Goal: Information Seeking & Learning: Check status

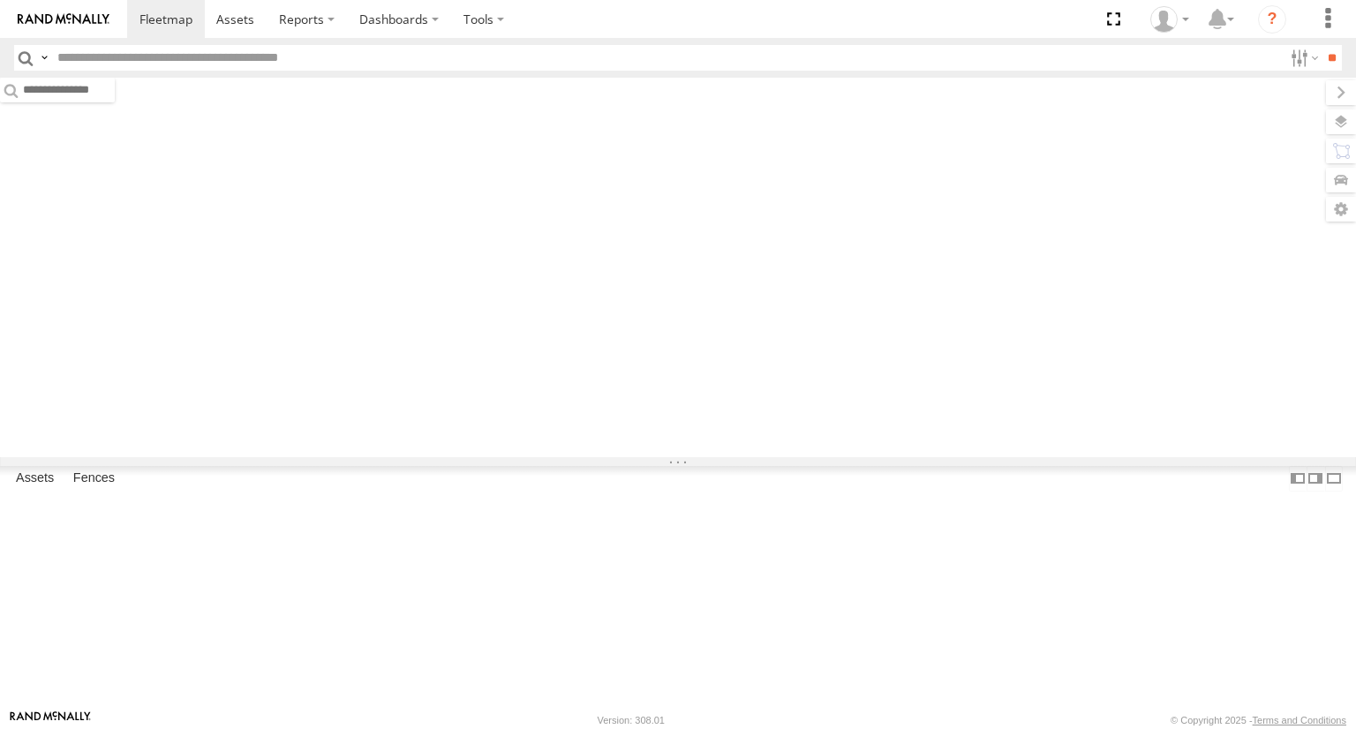
click at [279, 54] on input "text" at bounding box center [666, 58] width 1232 height 26
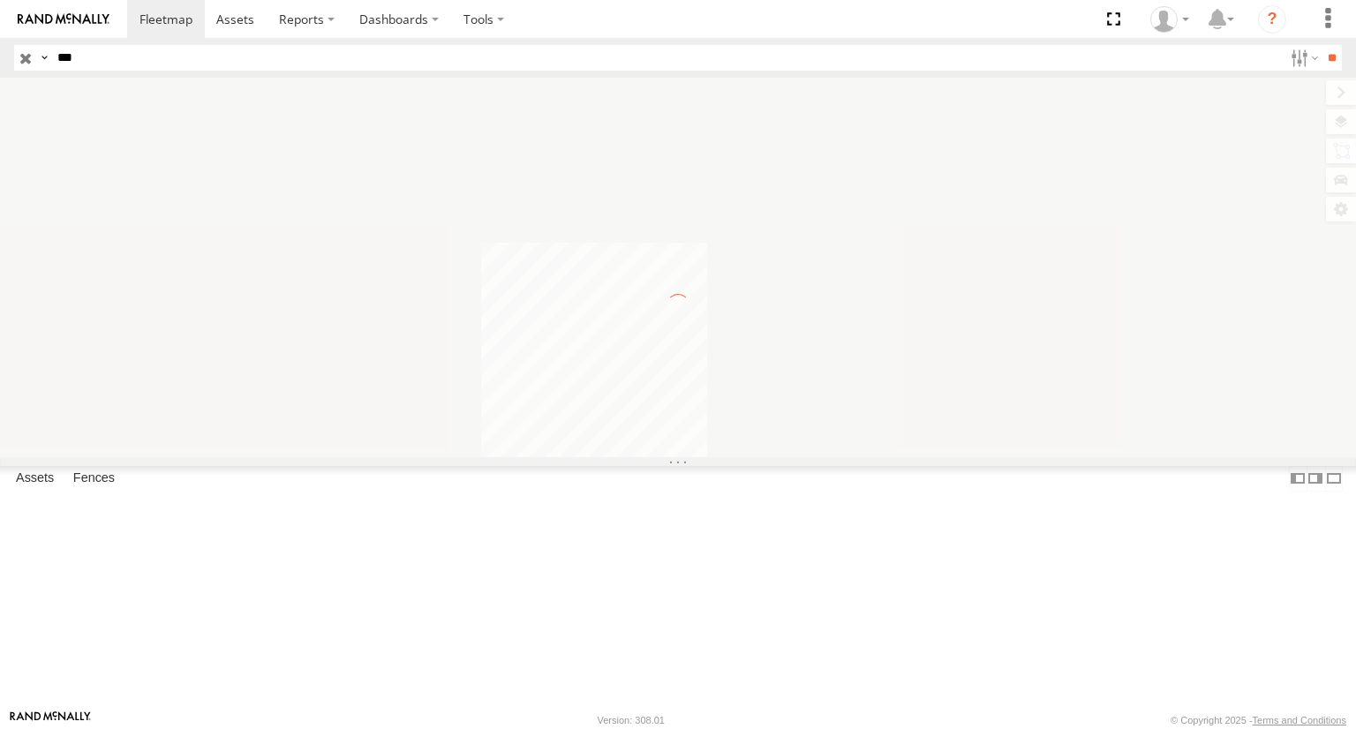
type input "***"
click at [1322, 45] on input "**" at bounding box center [1332, 58] width 20 height 26
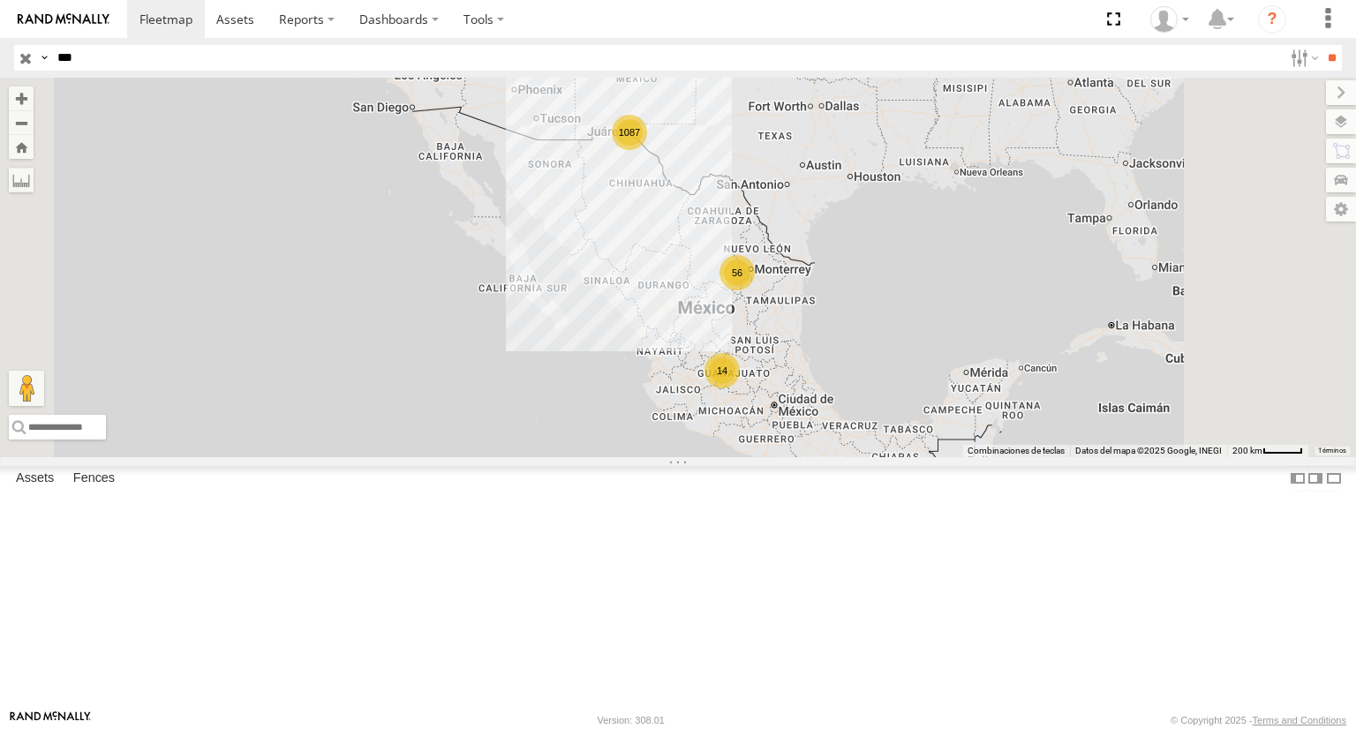
click at [0, 0] on div "Locales" at bounding box center [0, 0] width 0 height 0
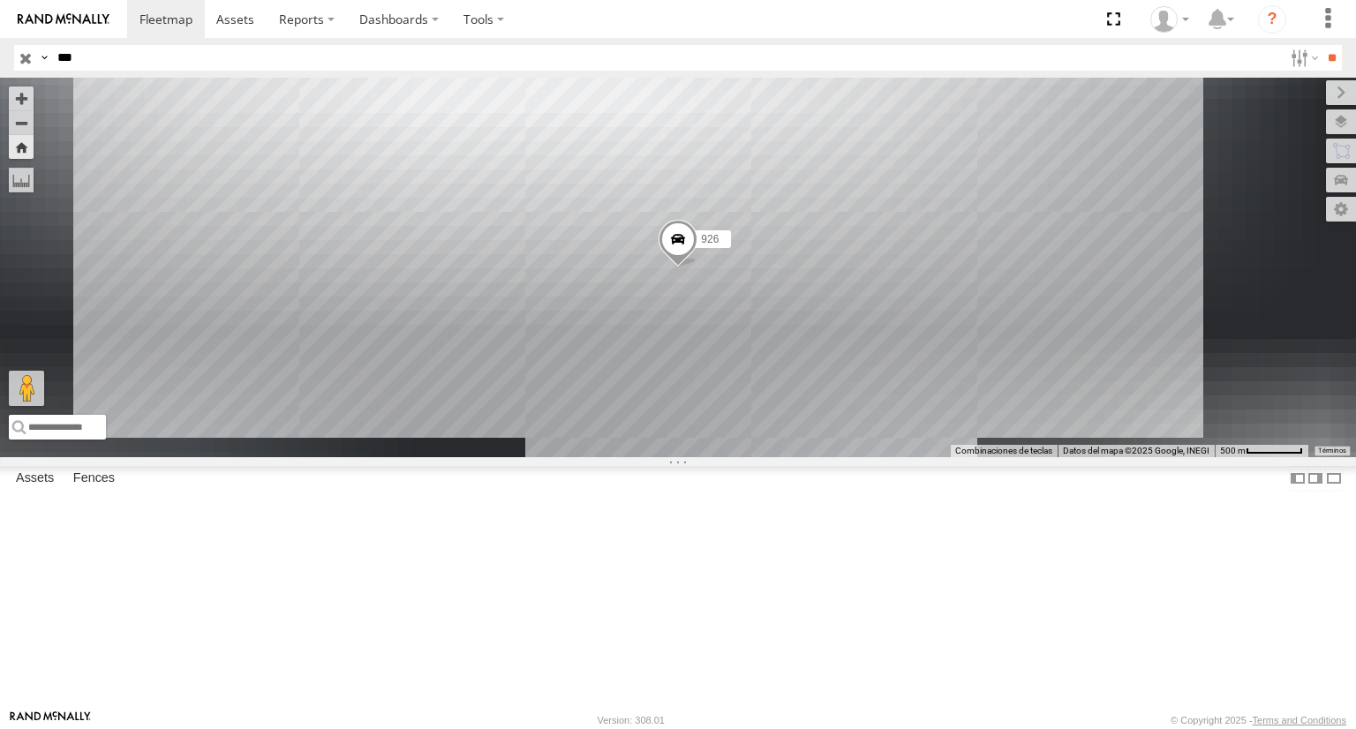
click at [0, 0] on div "Locales" at bounding box center [0, 0] width 0 height 0
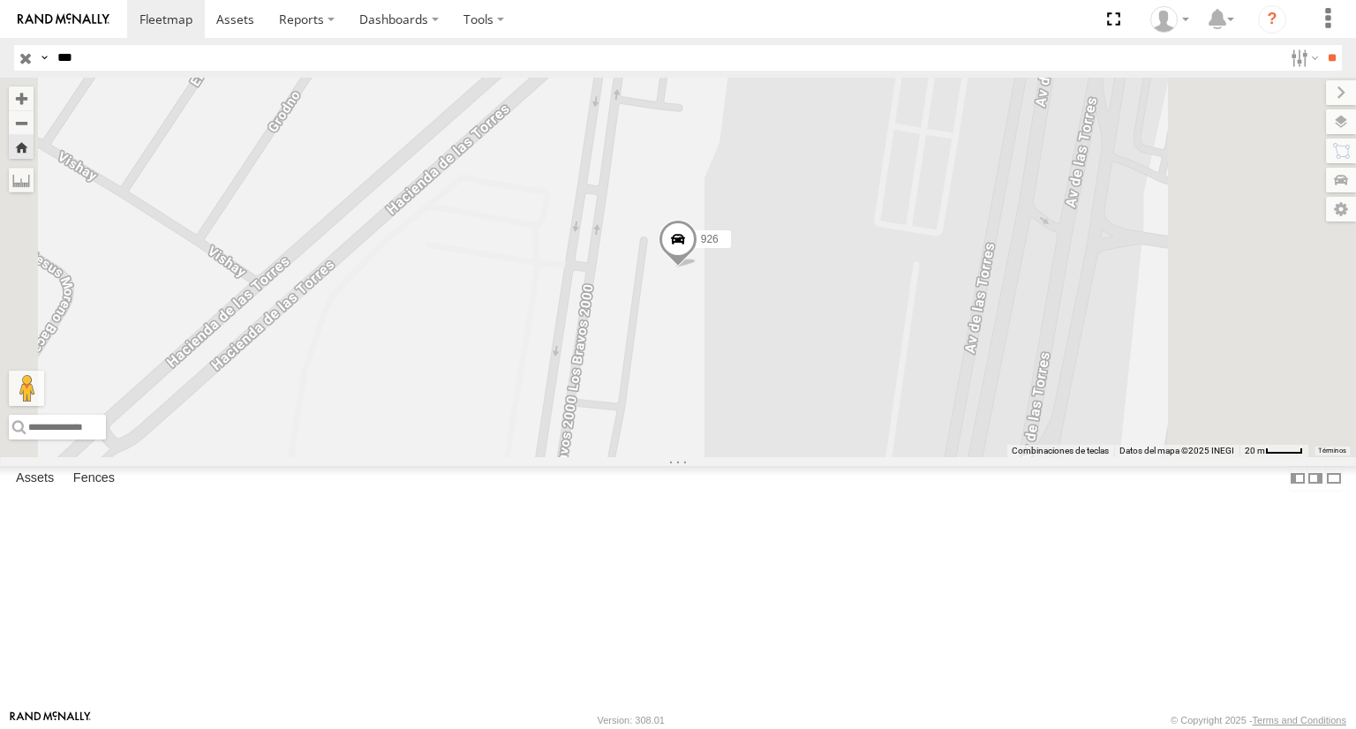
click at [697, 268] on span at bounding box center [678, 244] width 39 height 48
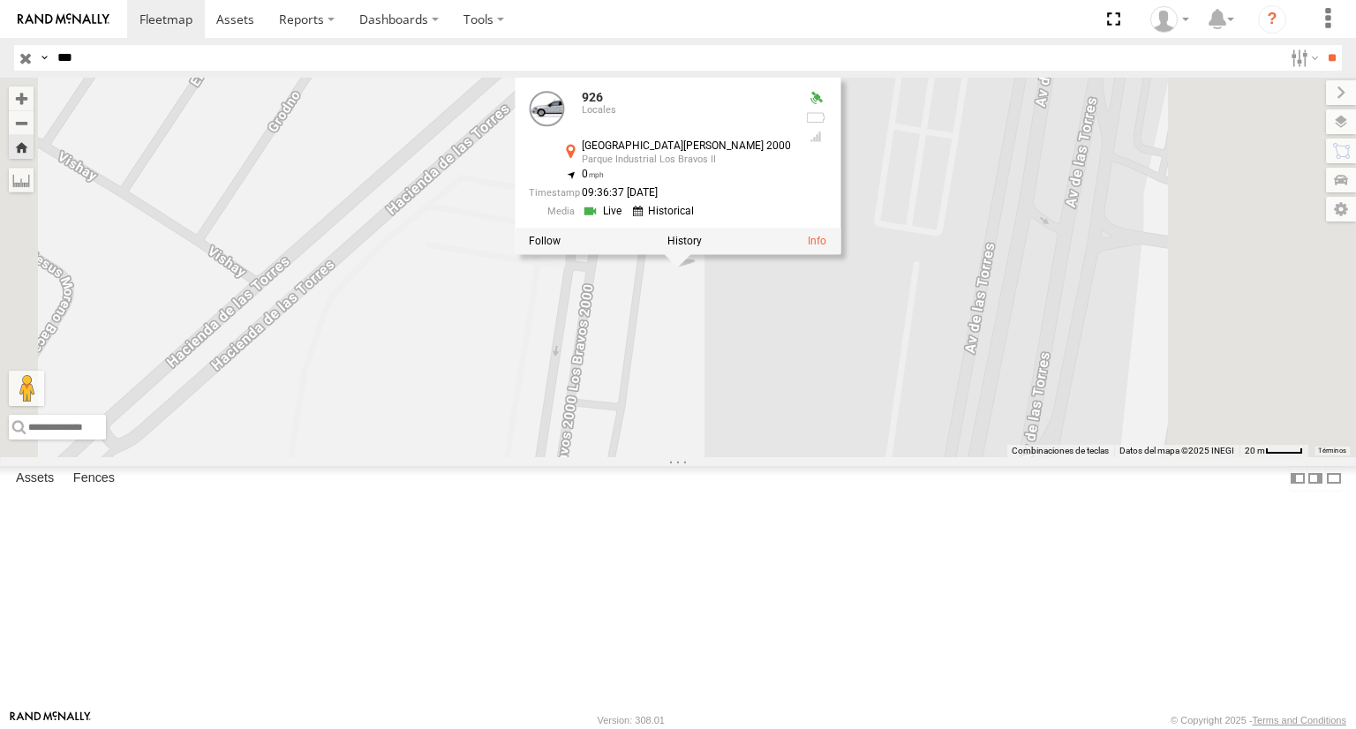
click at [627, 220] on link at bounding box center [604, 211] width 45 height 17
click at [893, 436] on div "926 926 Locales Avenida Juárez 2000 Parque Industrial Los Bravos II 31.61135 , …" at bounding box center [678, 267] width 1356 height 379
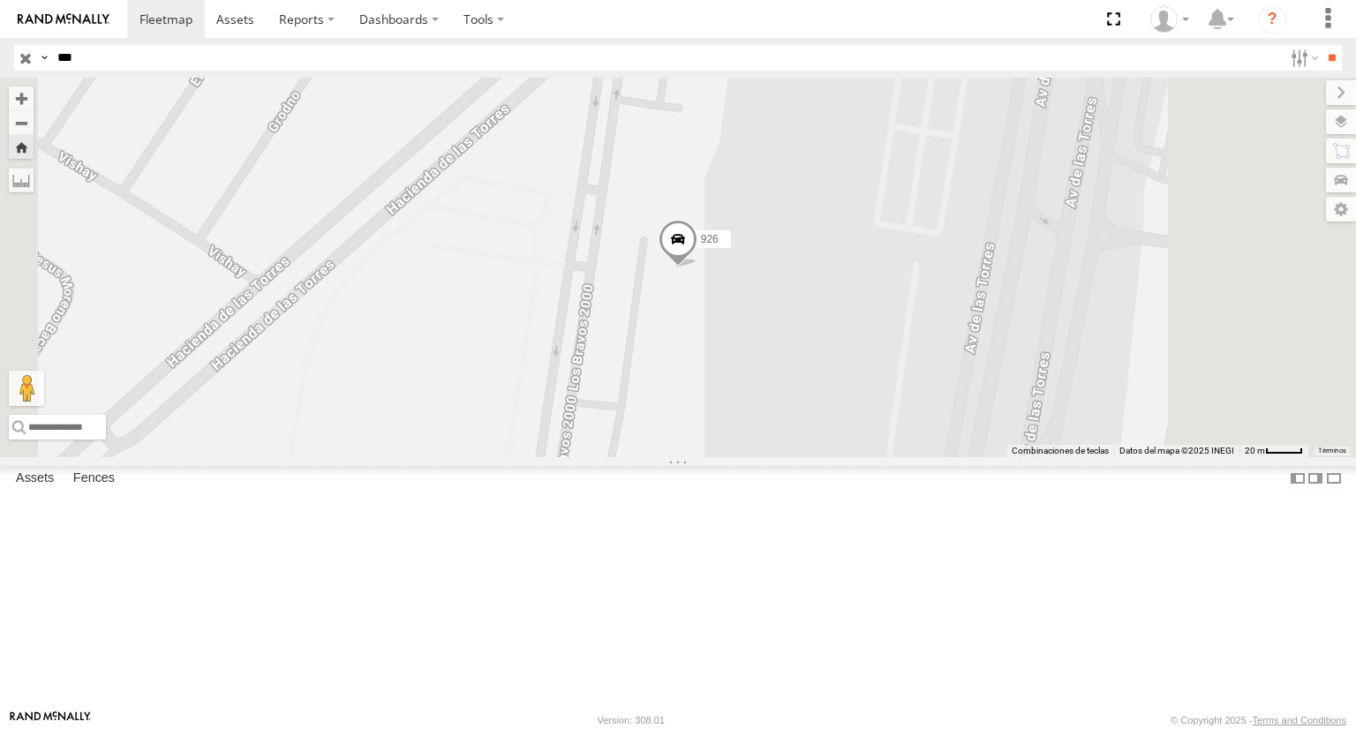
click at [0, 0] on span at bounding box center [0, 0] width 0 height 0
click at [697, 268] on span at bounding box center [678, 244] width 39 height 48
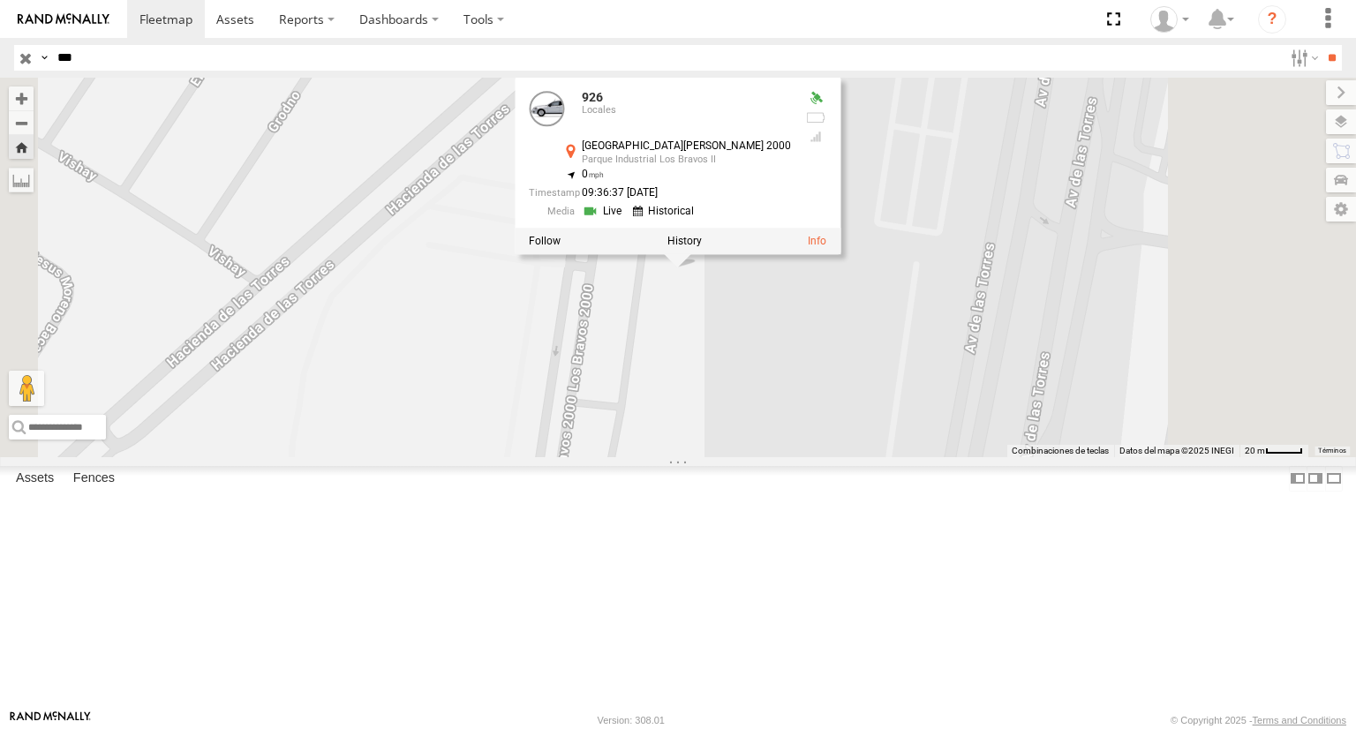
click at [627, 220] on link at bounding box center [604, 211] width 45 height 17
